Goal: Task Accomplishment & Management: Complete application form

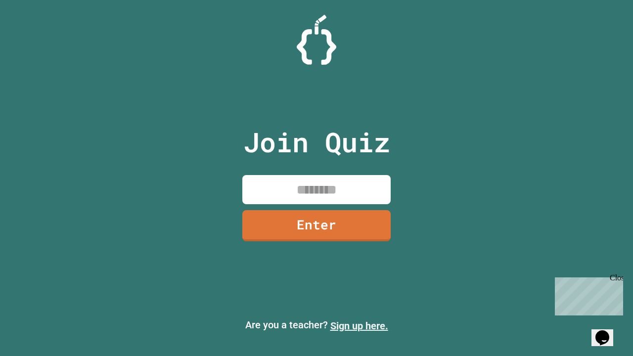
click at [359, 326] on link "Sign up here." at bounding box center [359, 326] width 58 height 12
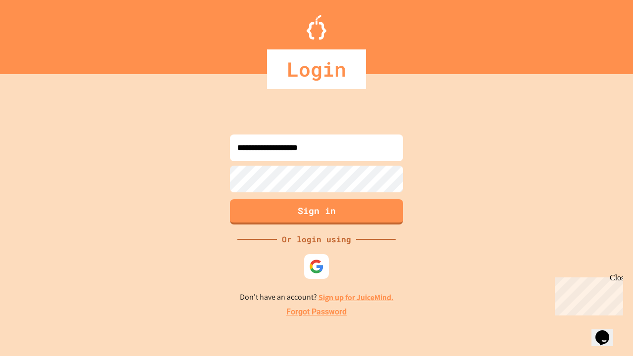
type input "**********"
